Goal: Information Seeking & Learning: Learn about a topic

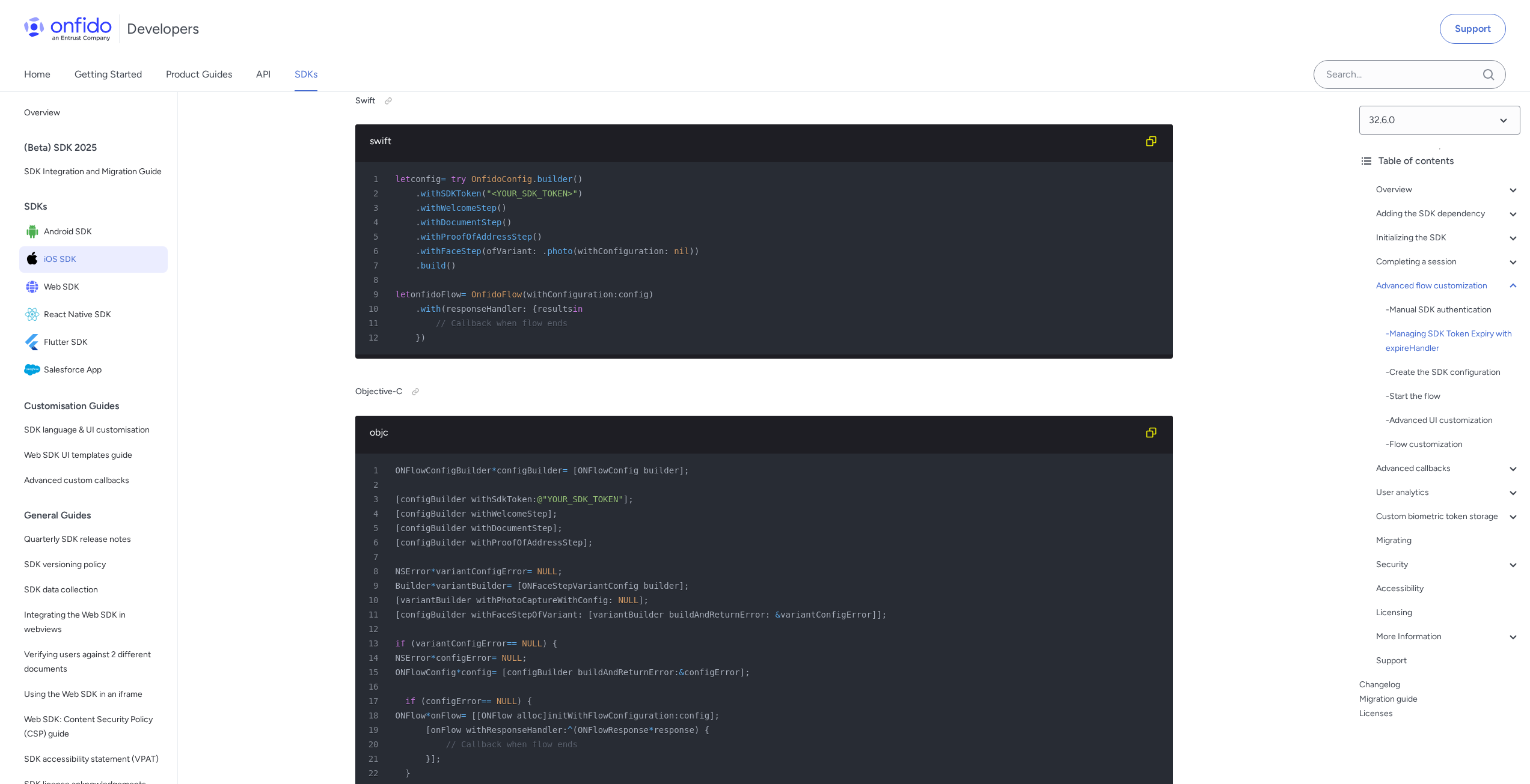
scroll to position [10635, 0]
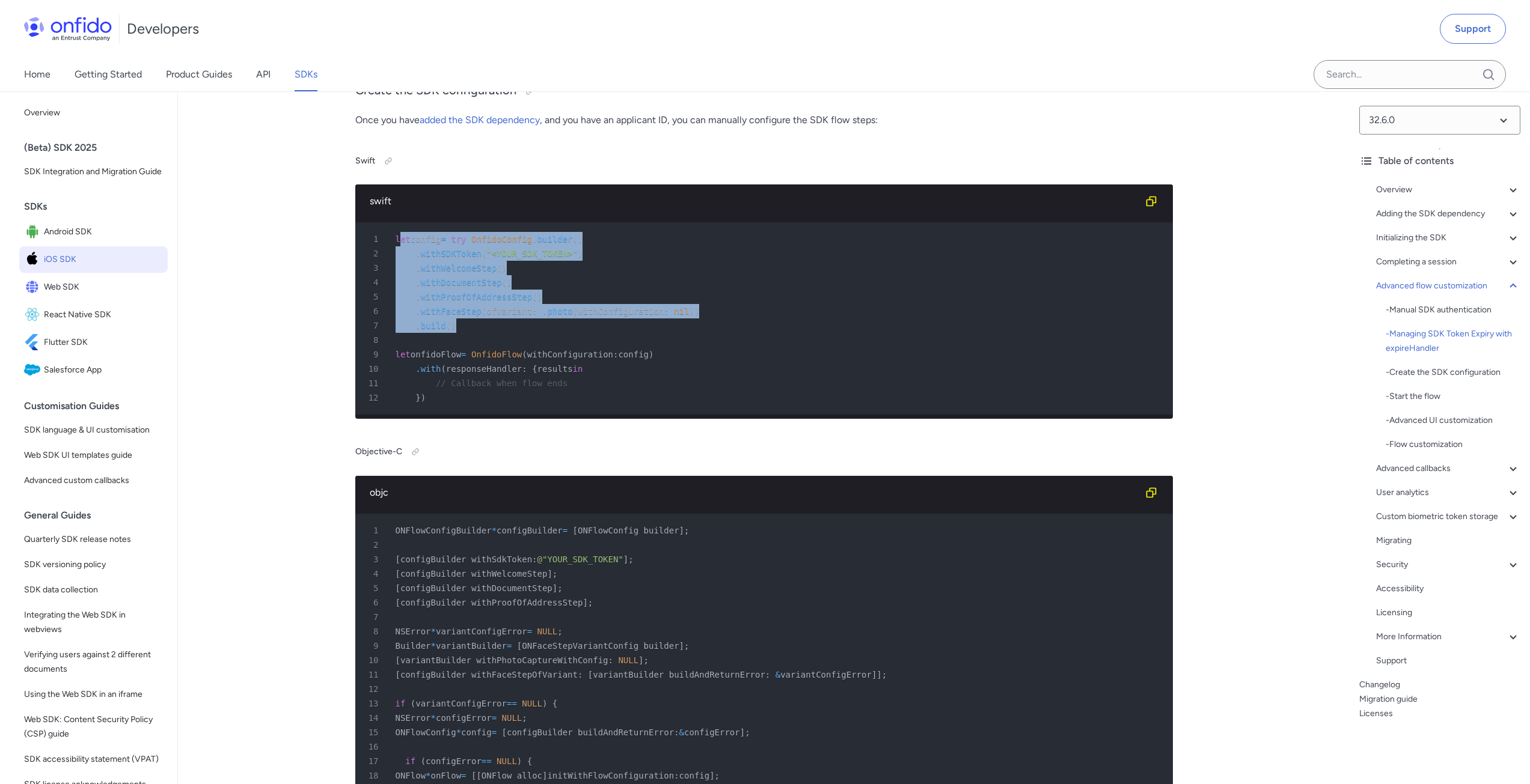
drag, startPoint x: 398, startPoint y: 474, endPoint x: 486, endPoint y: 566, distance: 127.3
click at [486, 415] on pre "1 let config = try OnfidoConfig . builder ( ) 2 . withSDKToken ( "<YOUR_SDK_TOK…" at bounding box center [764, 318] width 818 height 192
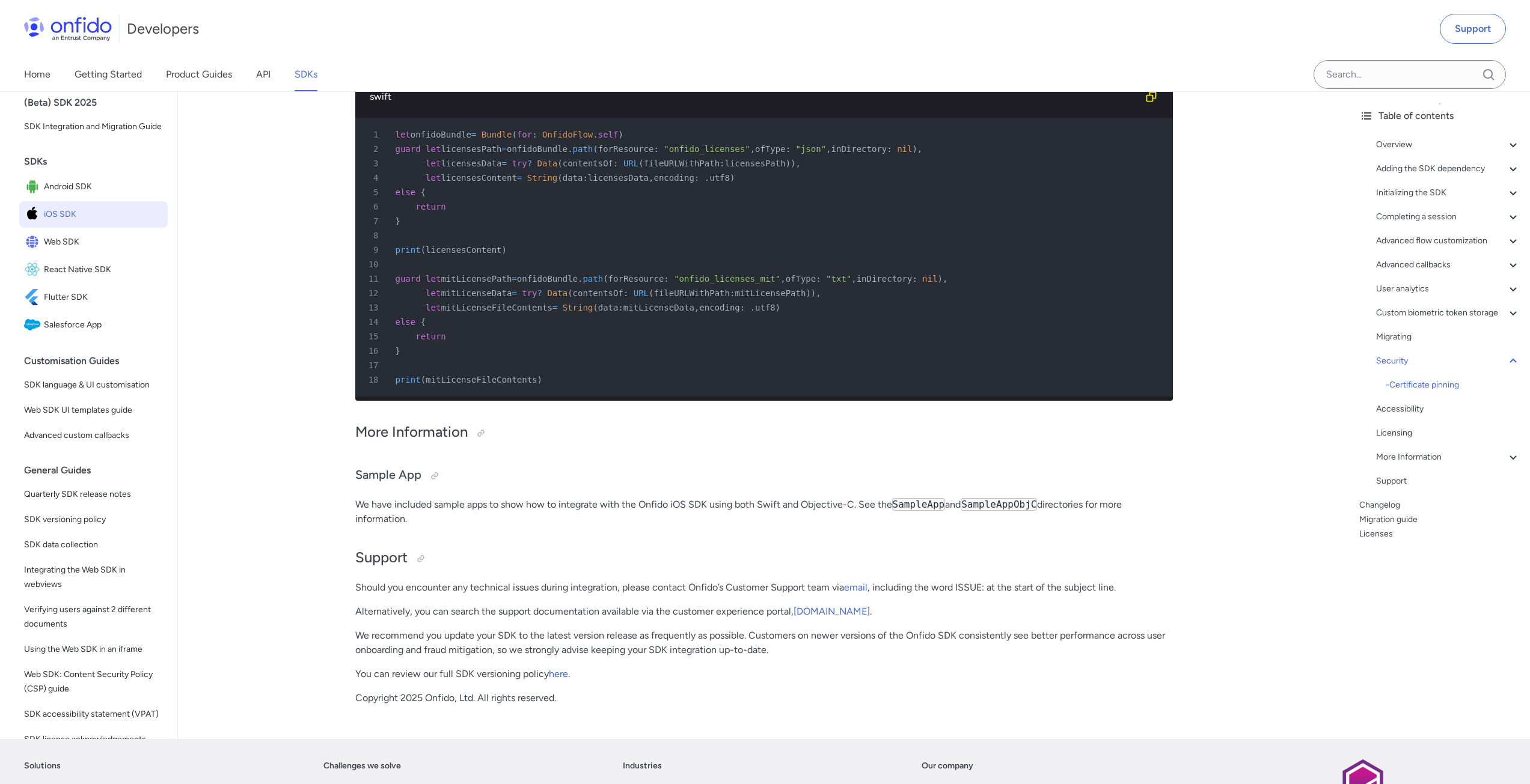
scroll to position [33587, 0]
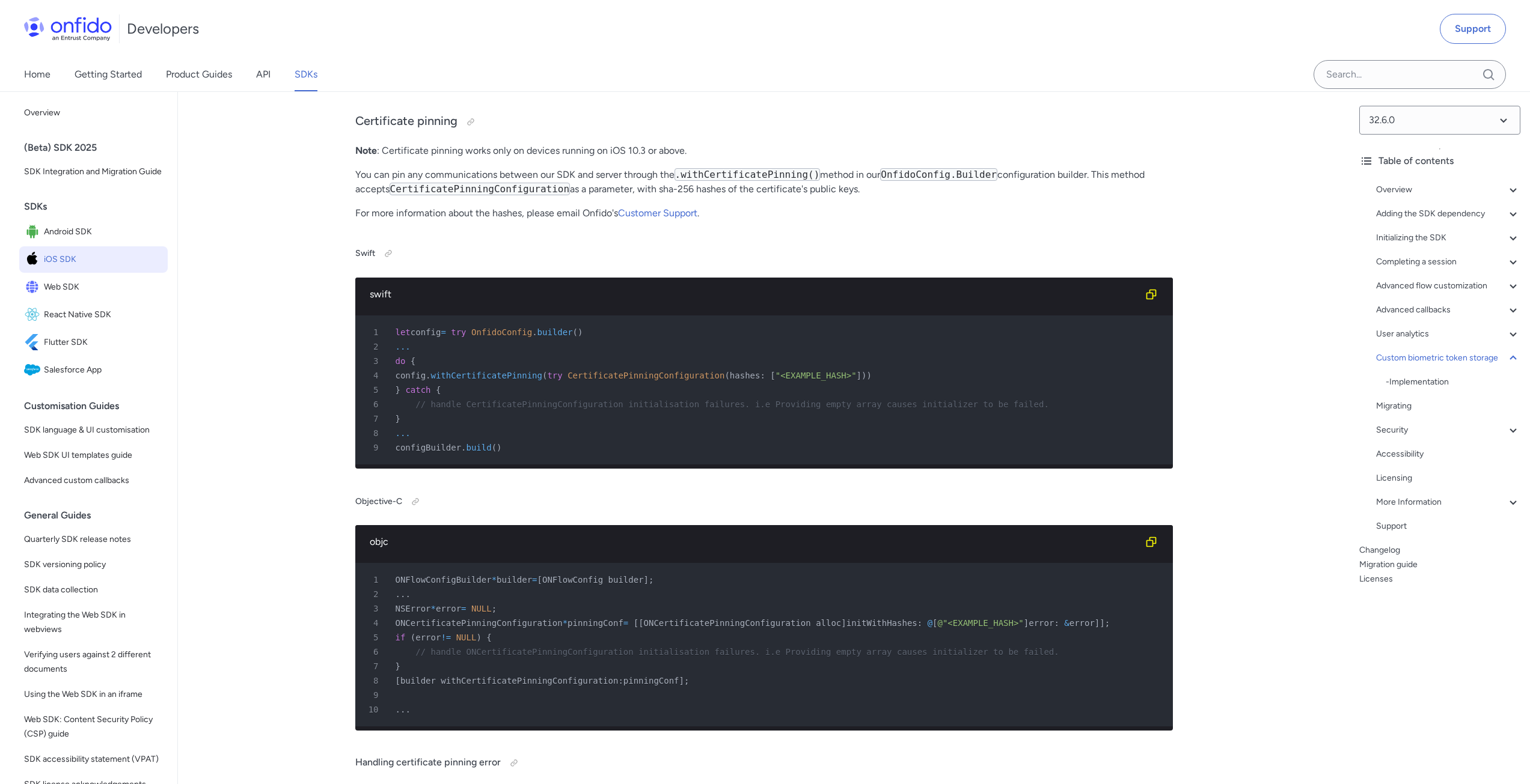
scroll to position [31905, 0]
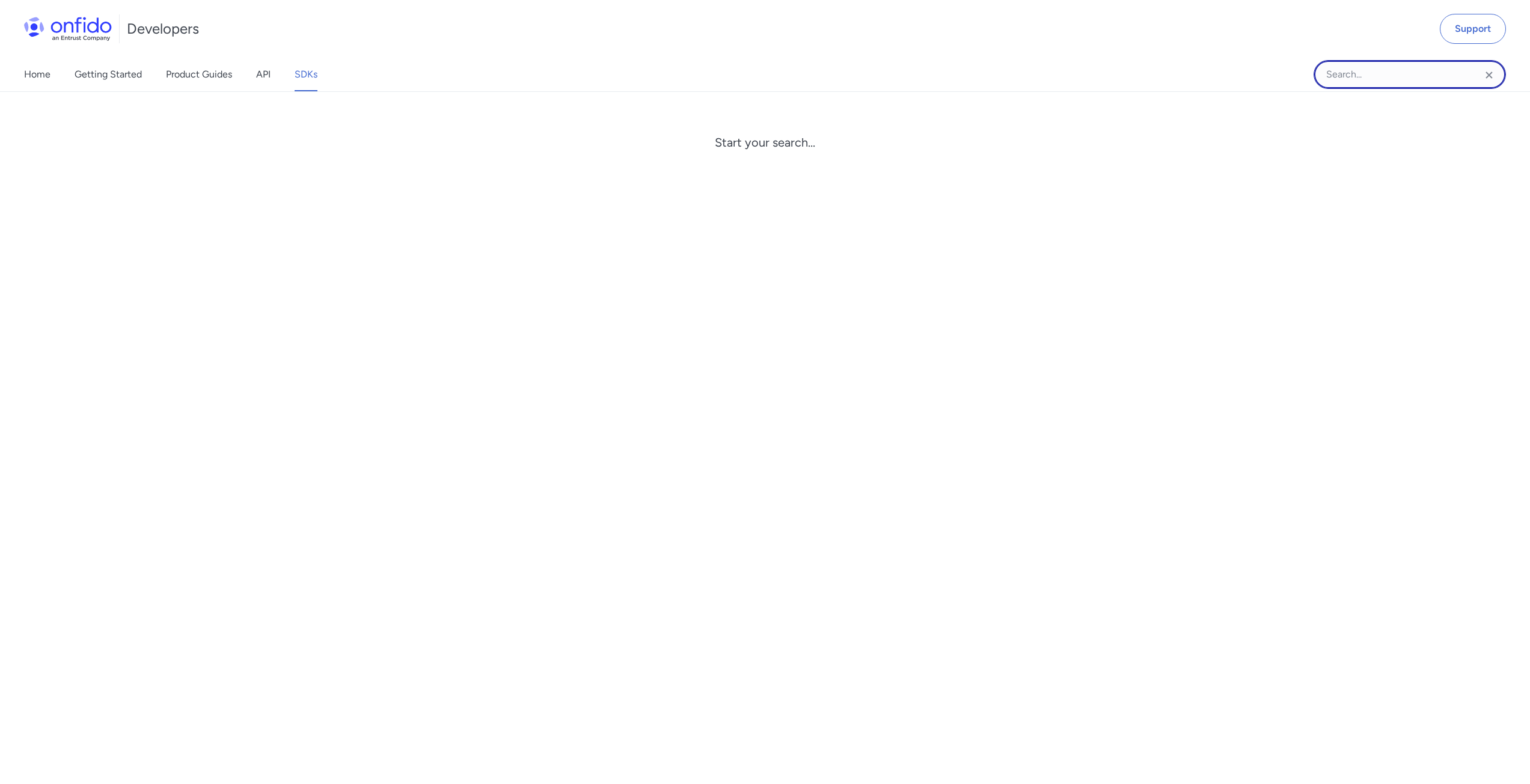
click at [1376, 69] on input "Onfido search input field" at bounding box center [1410, 74] width 193 height 29
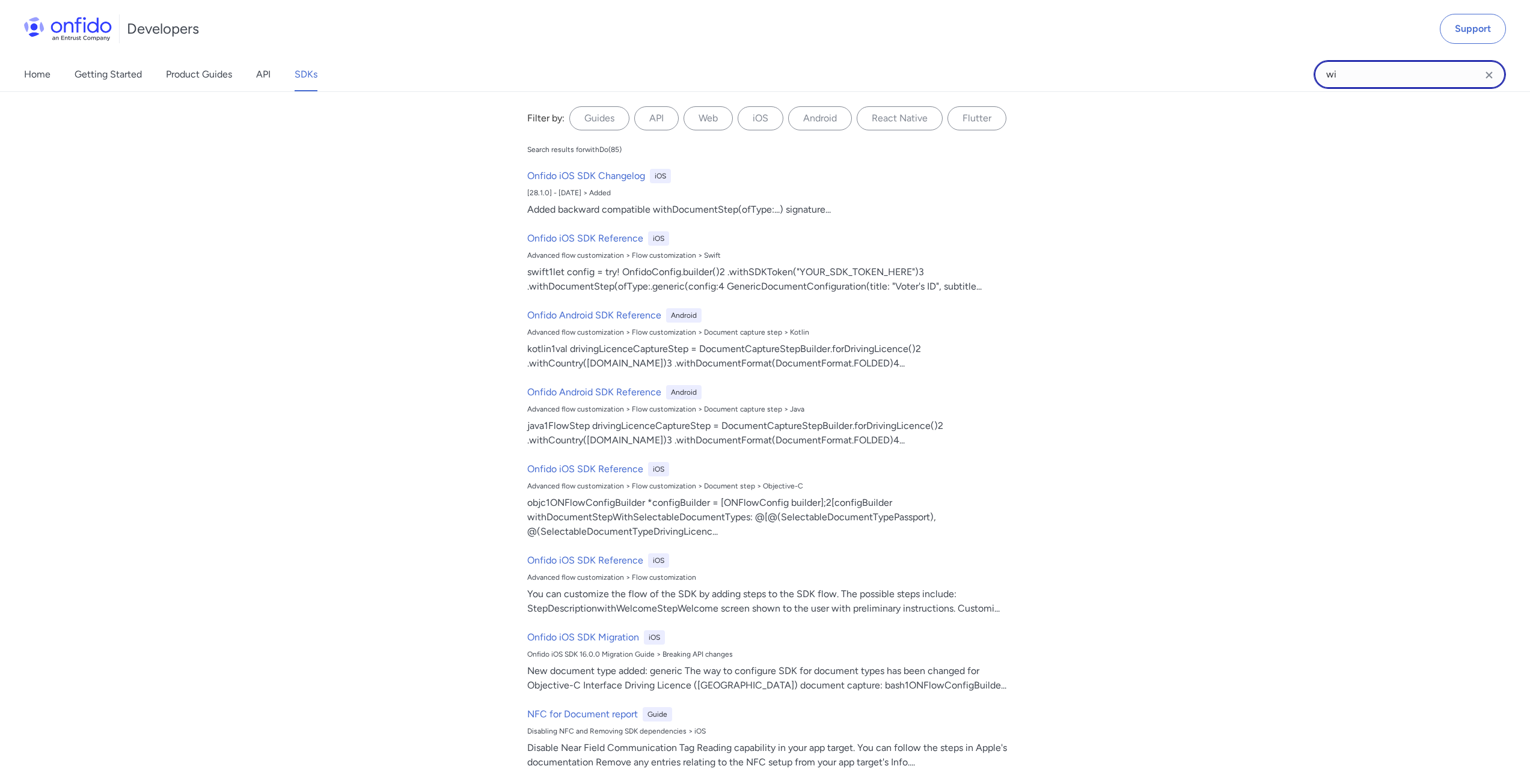
type input "w"
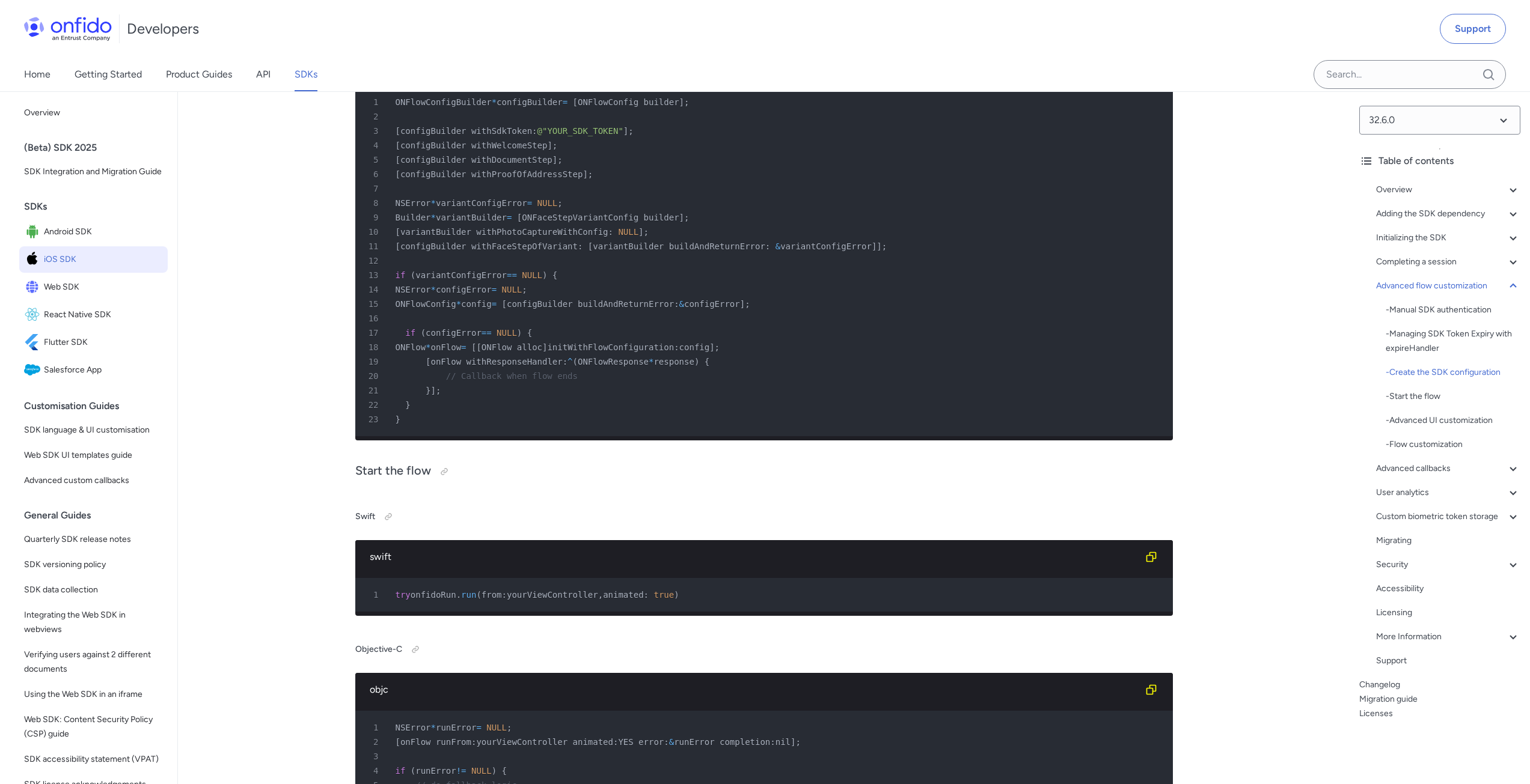
scroll to position [11363, 0]
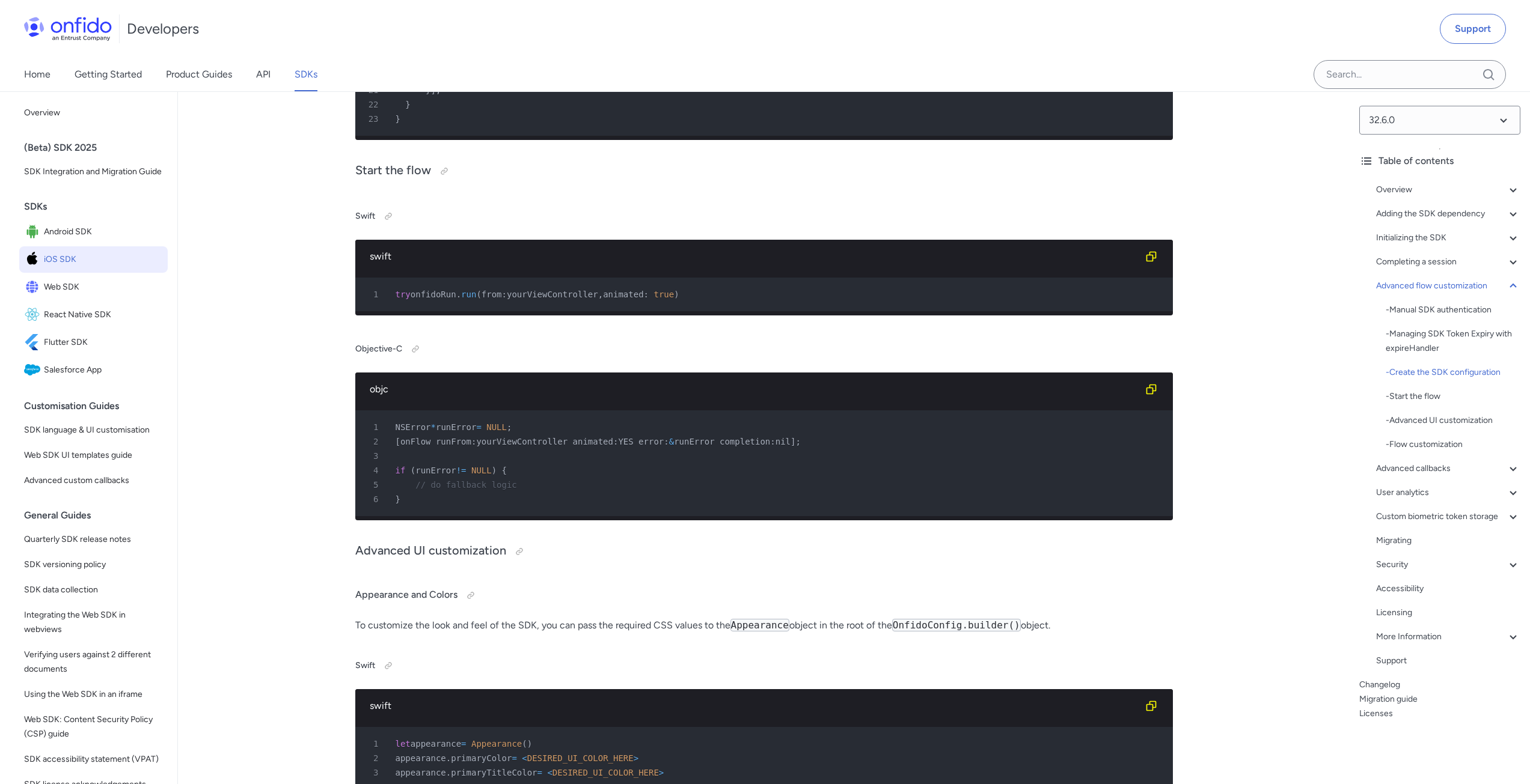
click at [1443, 756] on div "32.6.0 Table of contents Overview - Environments and testing with the SDK - Goi…" at bounding box center [1440, 437] width 180 height 693
click at [33, 77] on link "Home" at bounding box center [37, 74] width 27 height 34
